Goal: Task Accomplishment & Management: Use online tool/utility

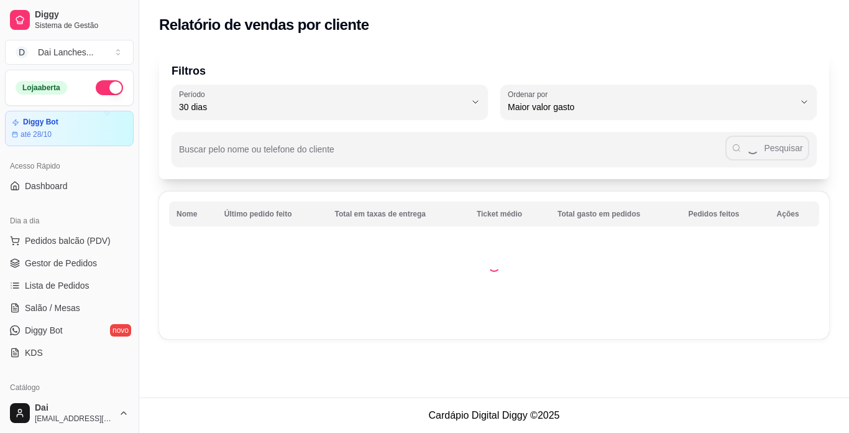
select select "30"
select select "HIGHEST_TOTAL_SPENT_WITH_ORDERS"
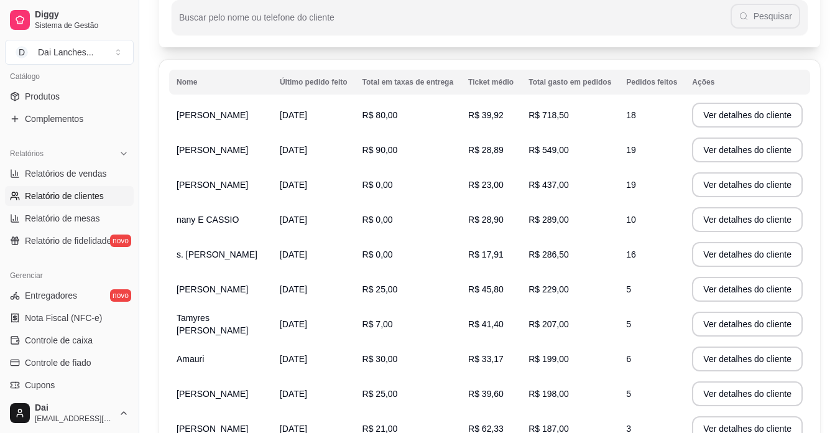
scroll to position [113, 0]
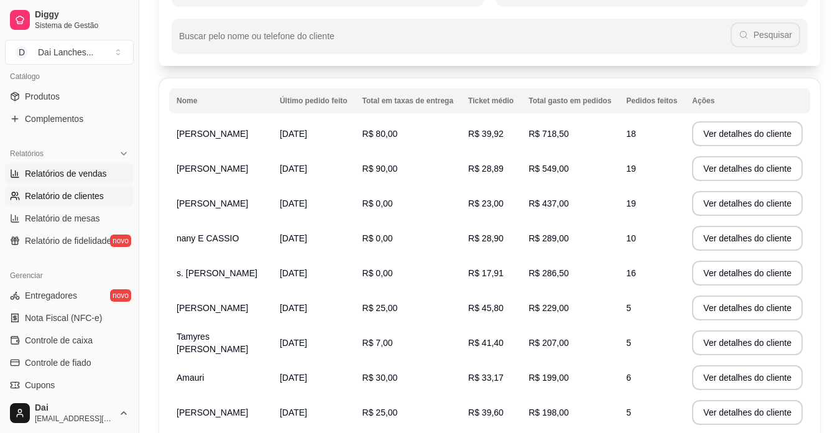
click at [87, 175] on span "Relatórios de vendas" at bounding box center [66, 173] width 82 height 12
select select "ALL"
select select "0"
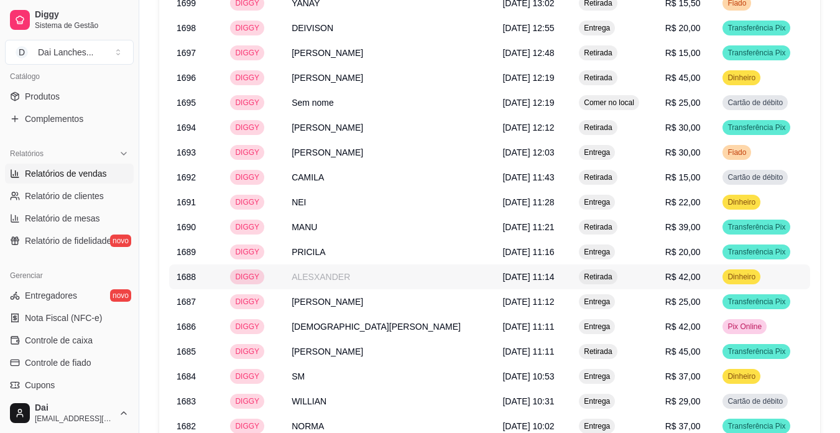
scroll to position [1277, 0]
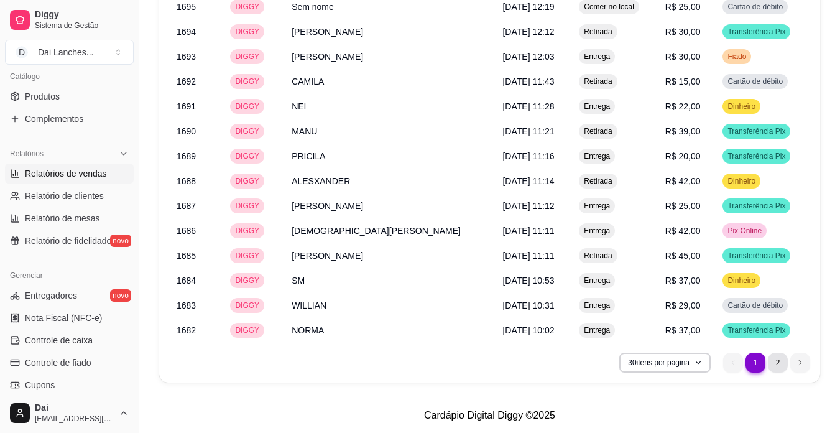
click at [785, 361] on li "2" at bounding box center [778, 363] width 20 height 20
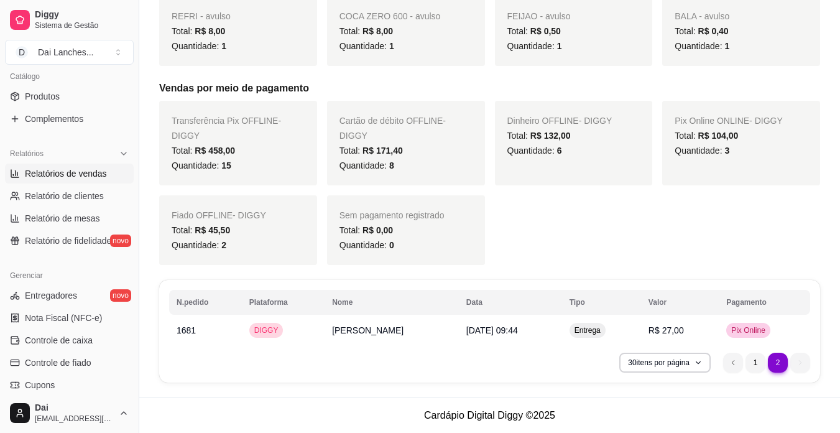
scroll to position [556, 0]
click at [750, 361] on li "1" at bounding box center [756, 363] width 20 height 20
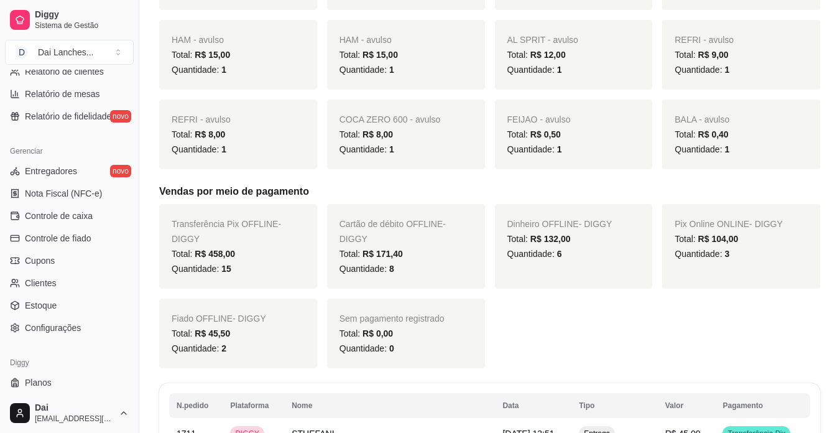
scroll to position [435, 0]
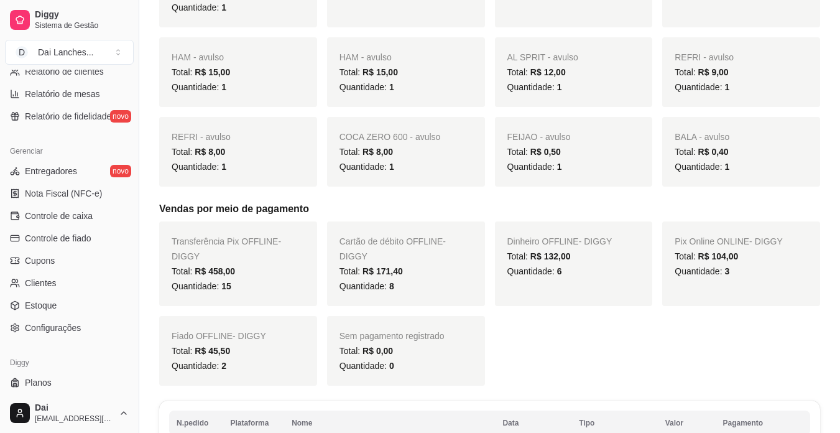
click at [282, 66] on div "Total: R$ 15,00" at bounding box center [238, 72] width 133 height 15
click at [278, 5] on div "Quantidade: 1" at bounding box center [238, 7] width 133 height 15
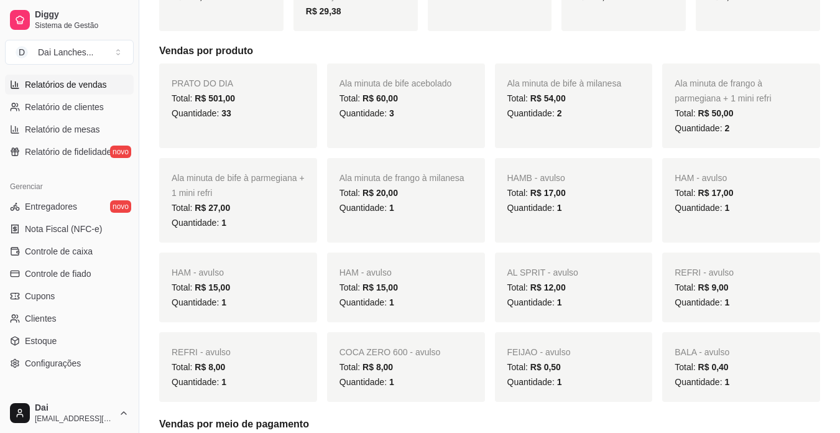
scroll to position [0, 0]
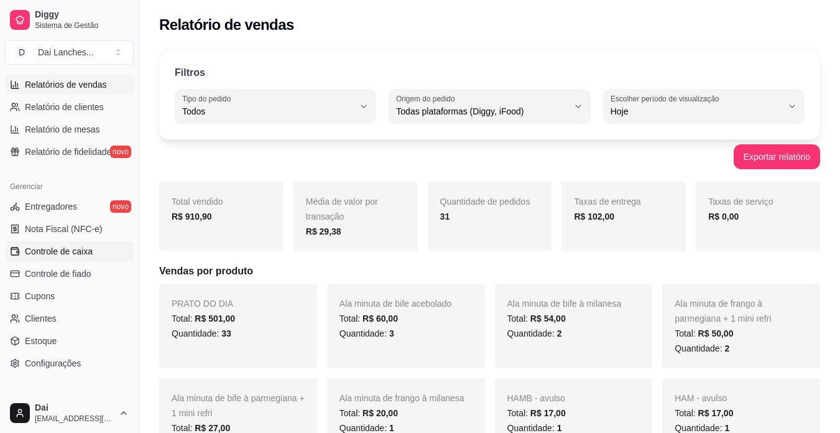
click at [71, 249] on span "Controle de caixa" at bounding box center [59, 251] width 68 height 12
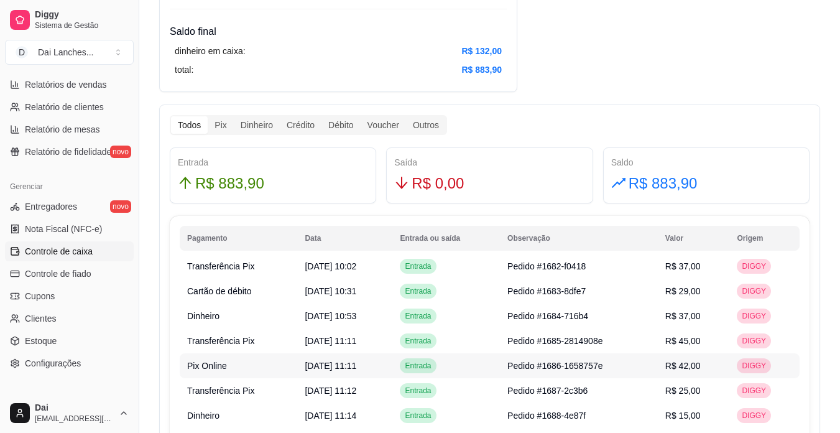
scroll to position [622, 0]
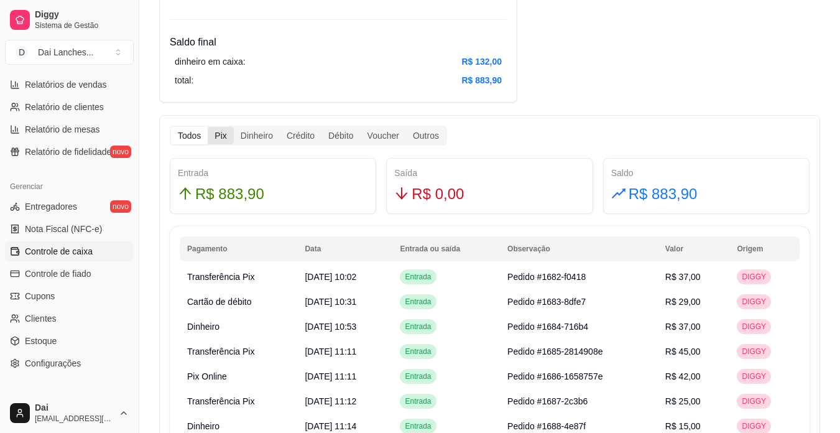
click at [224, 133] on div "Pix" at bounding box center [220, 135] width 25 height 17
click at [208, 127] on input "Pix" at bounding box center [208, 127] width 0 height 0
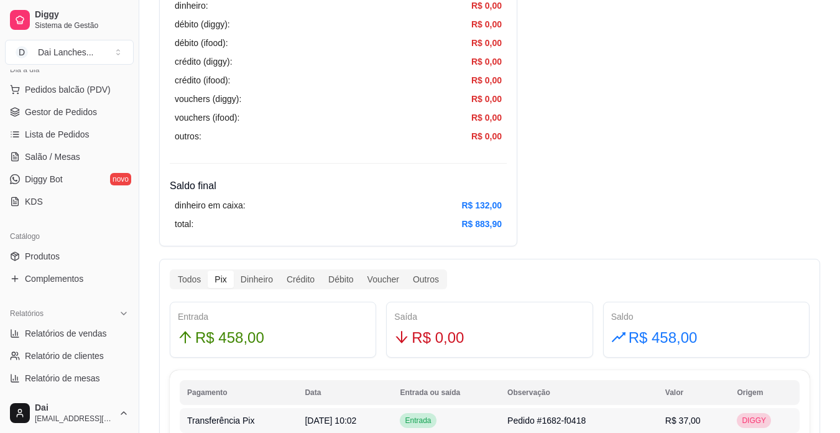
scroll to position [497, 0]
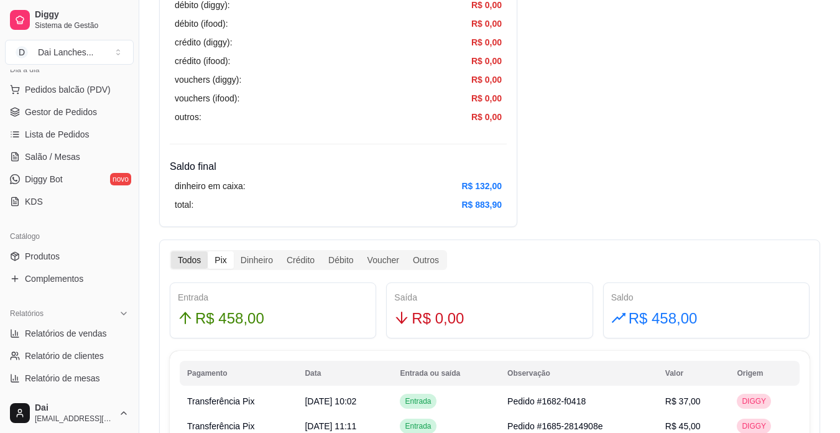
click at [183, 258] on div "Todos" at bounding box center [189, 259] width 37 height 17
click at [171, 251] on input "Todos" at bounding box center [171, 251] width 0 height 0
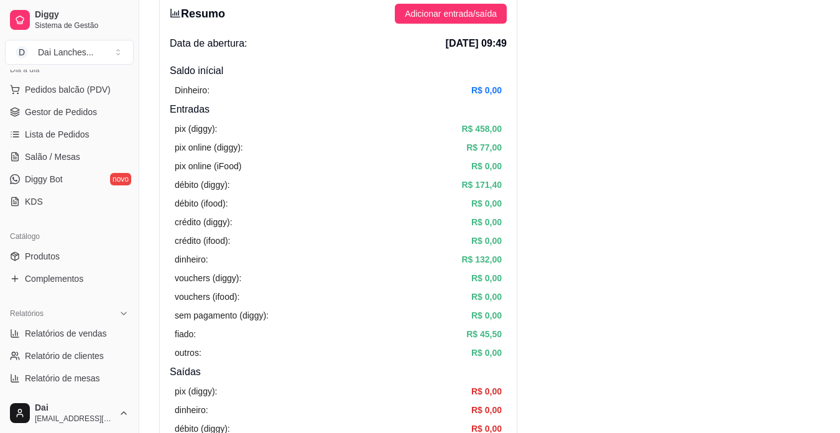
scroll to position [0, 0]
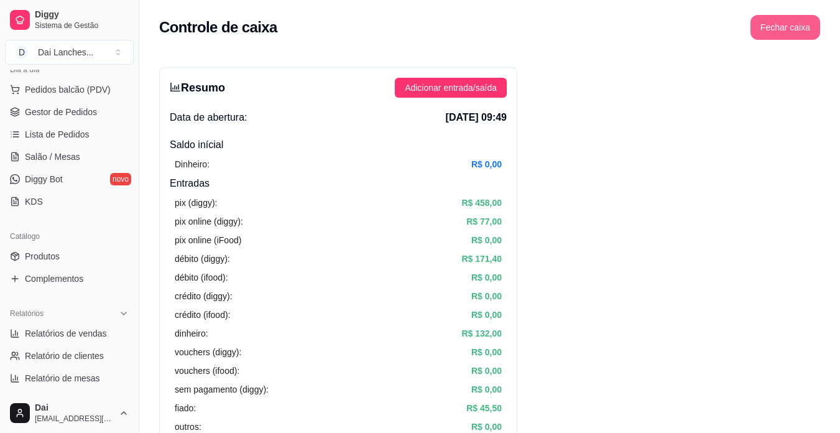
click at [782, 27] on button "Fechar caixa" at bounding box center [786, 27] width 70 height 25
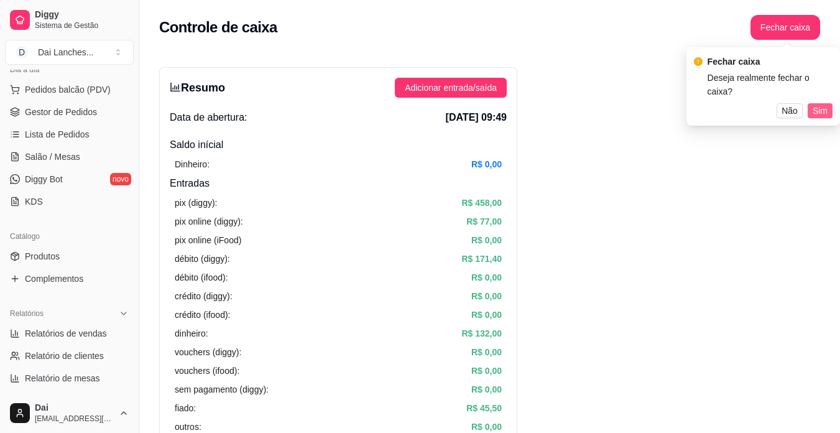
click at [813, 103] on button "Sim" at bounding box center [820, 110] width 25 height 15
